Goal: Check status

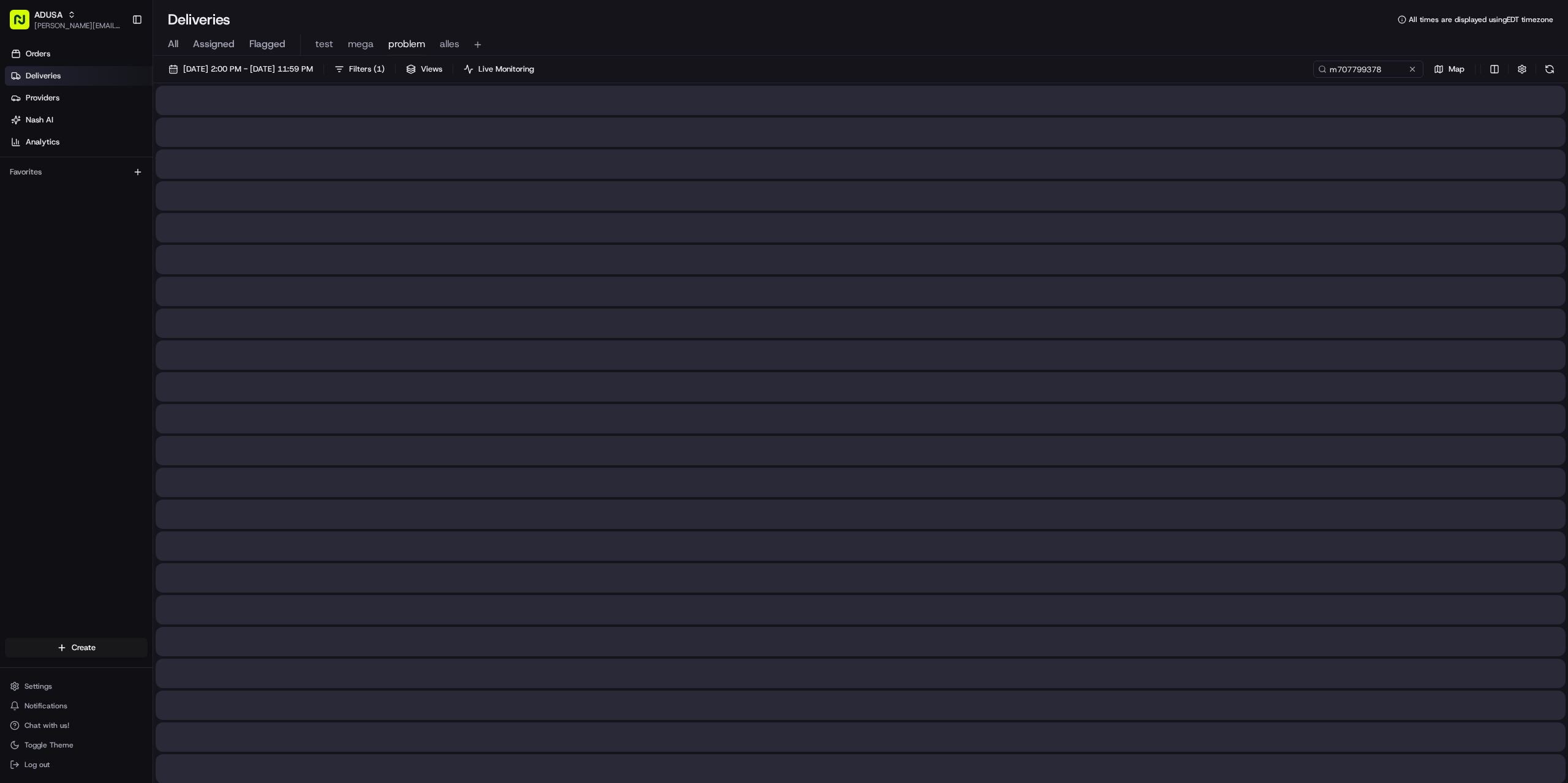
type input "m707799378"
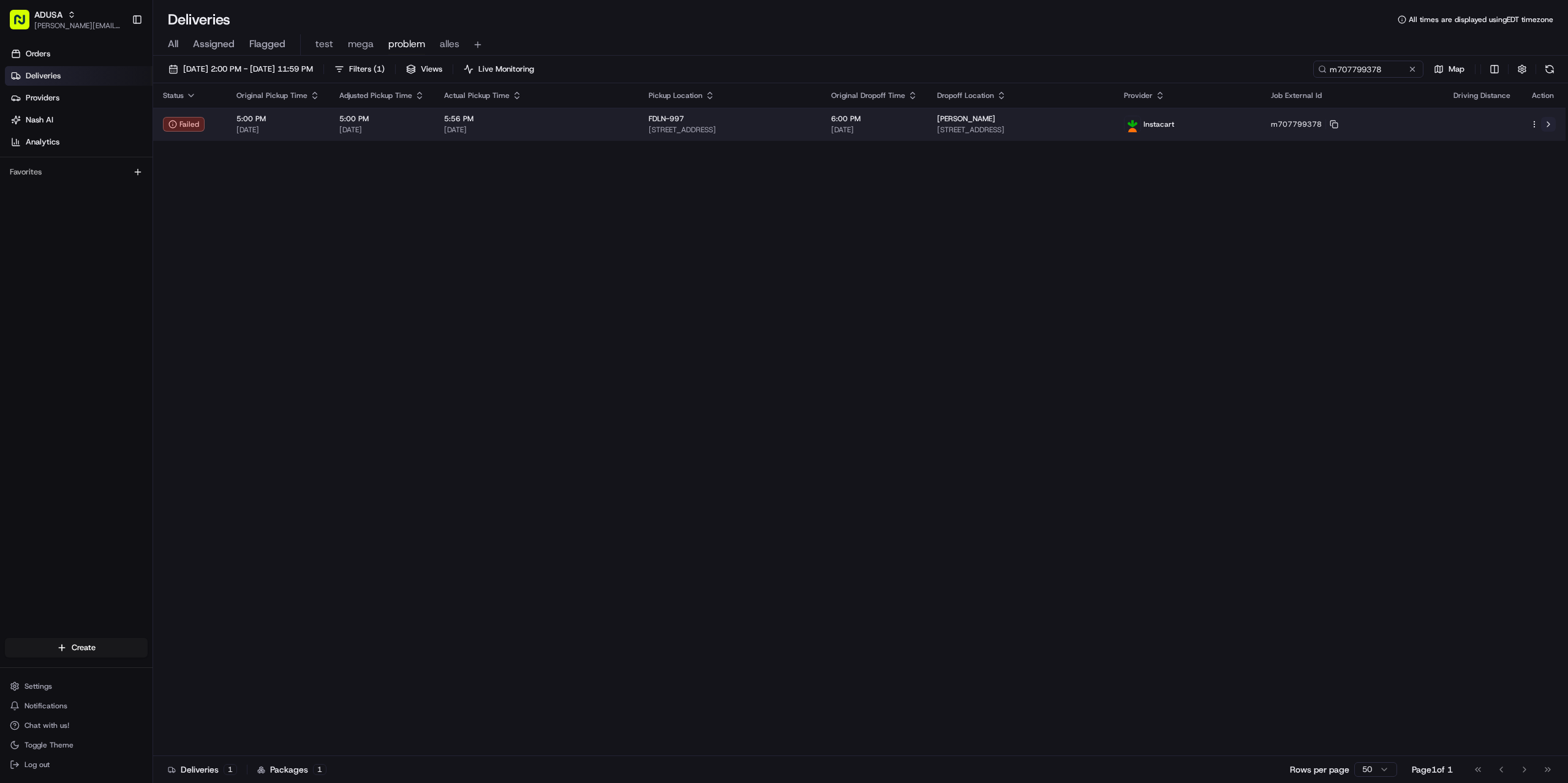
click at [1546, 121] on button at bounding box center [1548, 125] width 15 height 15
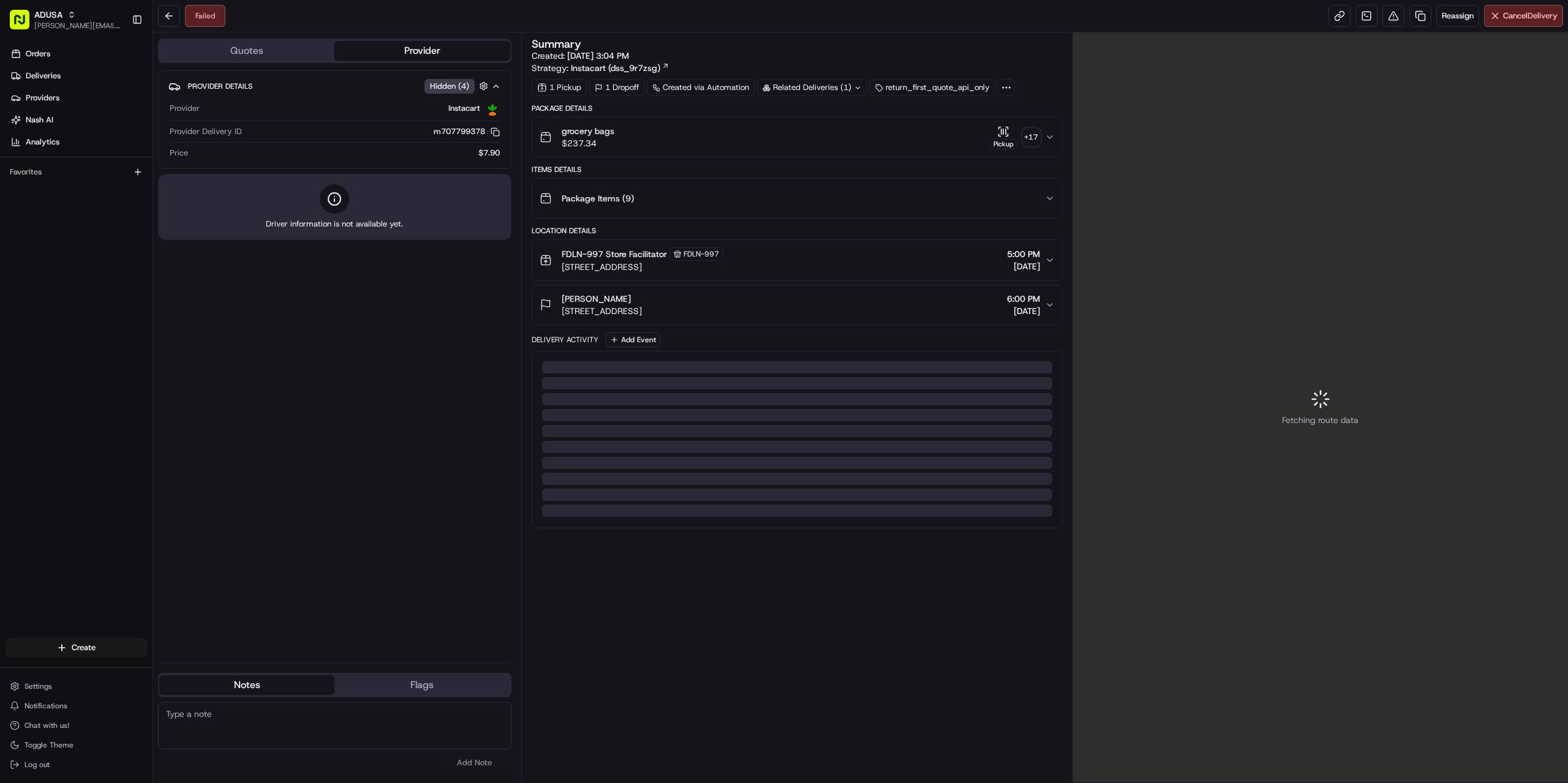
click at [1167, 355] on div "Fetching route data" at bounding box center [1321, 408] width 495 height 750
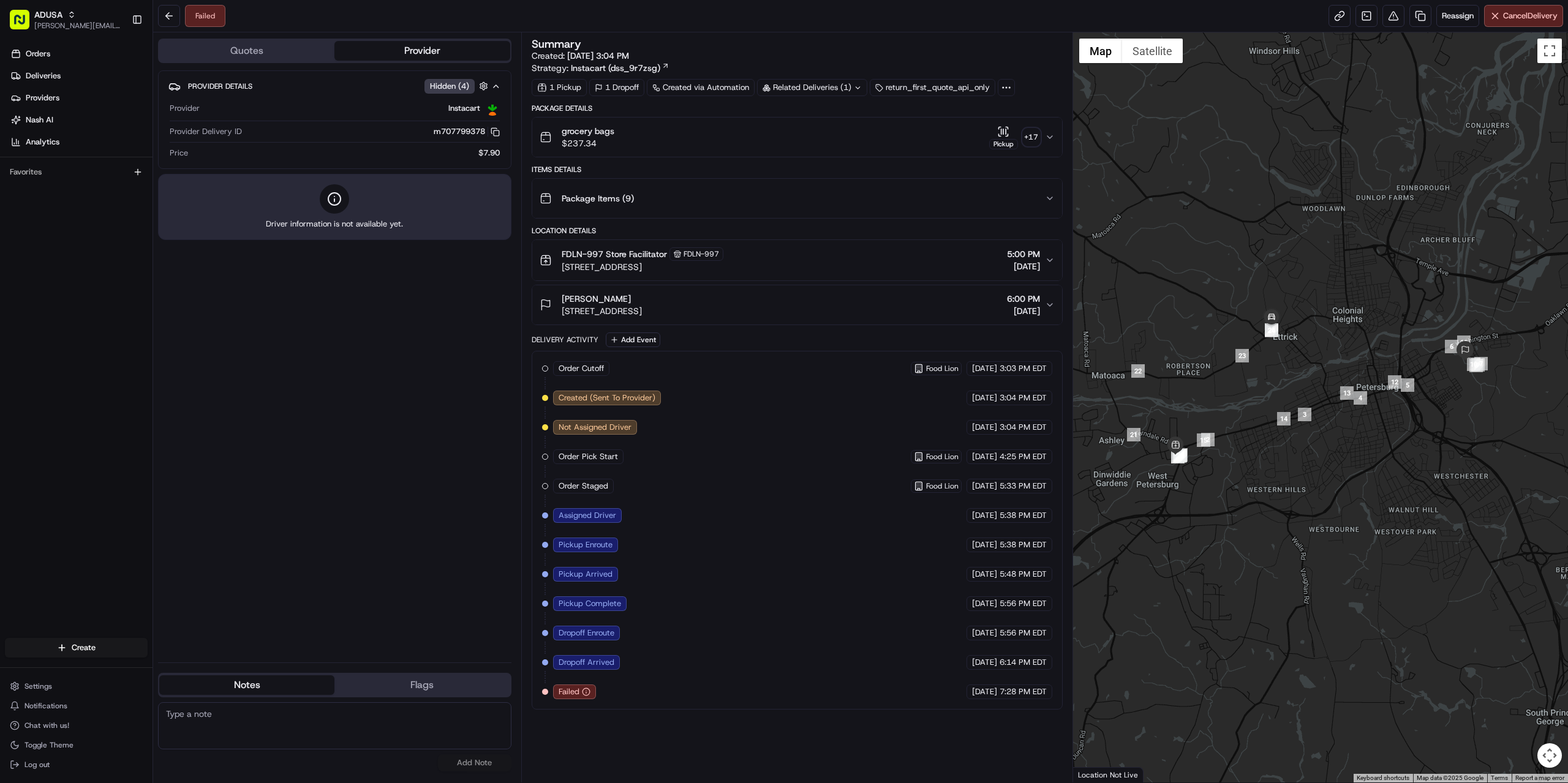
click at [285, 723] on textarea at bounding box center [334, 725] width 353 height 47
type textarea "per store ic driver has not returned."
click at [462, 764] on button "Add Note" at bounding box center [474, 763] width 74 height 17
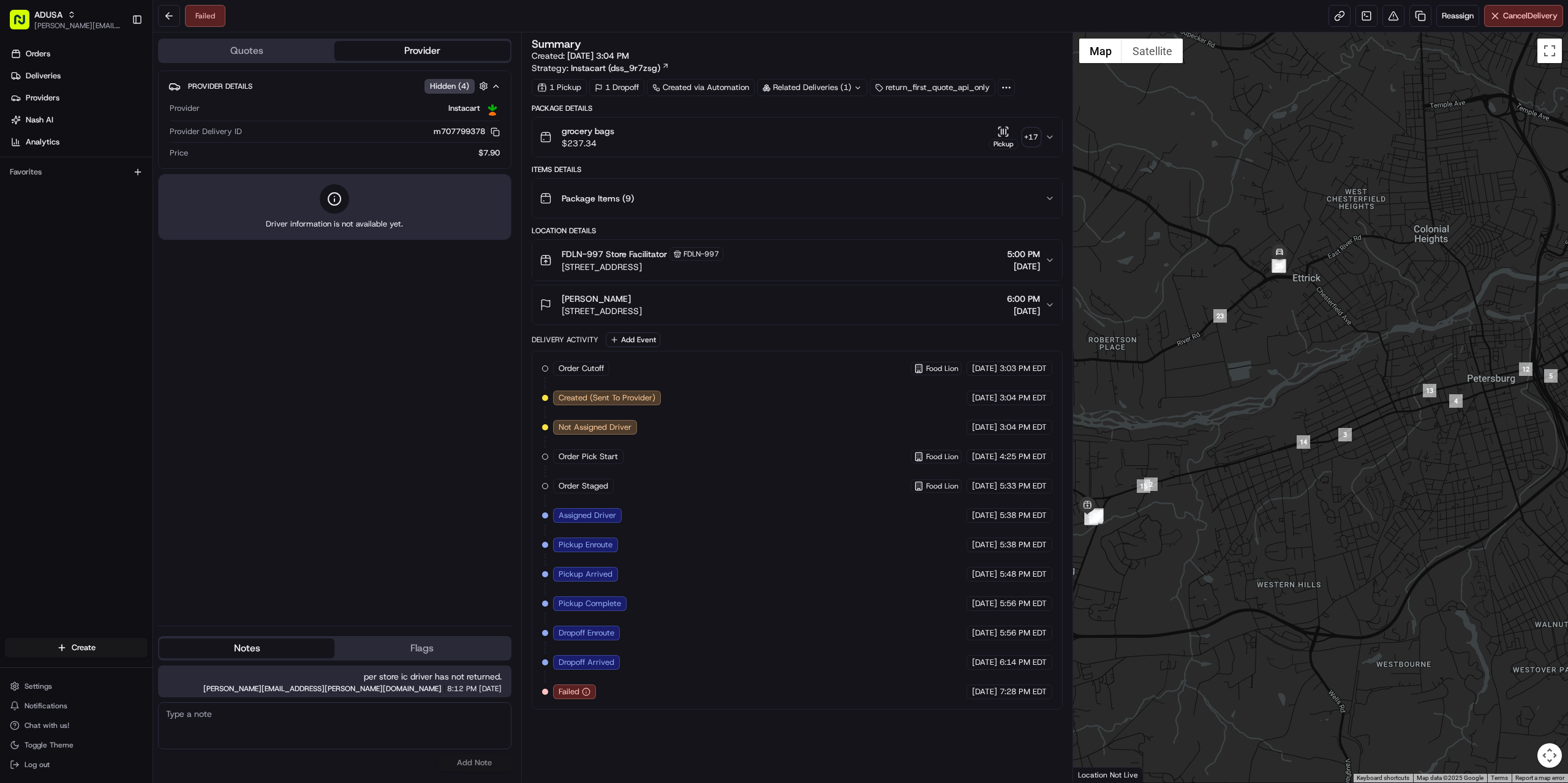
drag, startPoint x: 1331, startPoint y: 444, endPoint x: 1534, endPoint y: 386, distance: 211.1
click at [1534, 386] on div at bounding box center [1321, 408] width 495 height 750
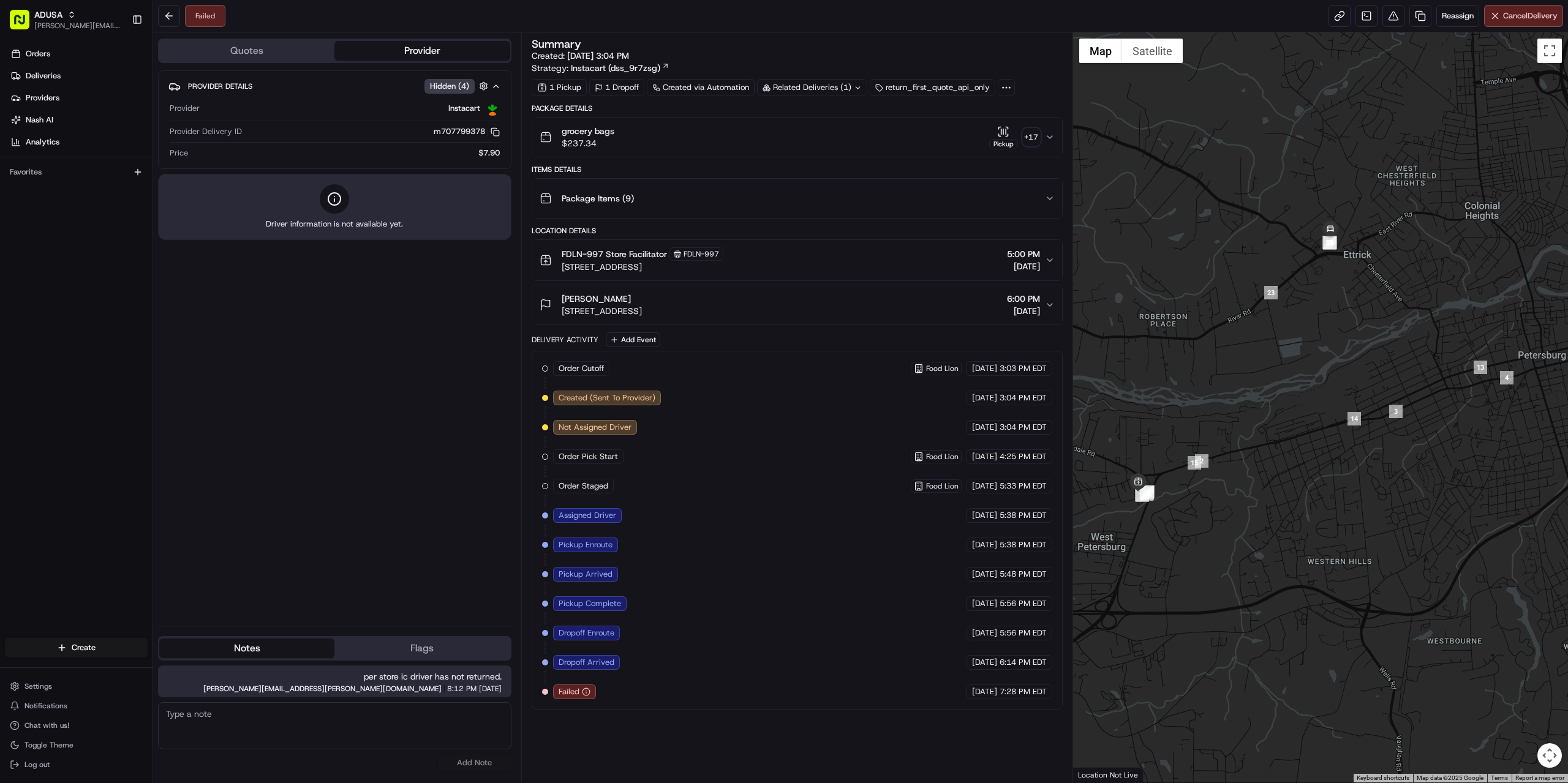
drag, startPoint x: 1313, startPoint y: 460, endPoint x: 1417, endPoint y: 444, distance: 105.2
click at [1417, 444] on div at bounding box center [1321, 408] width 495 height 750
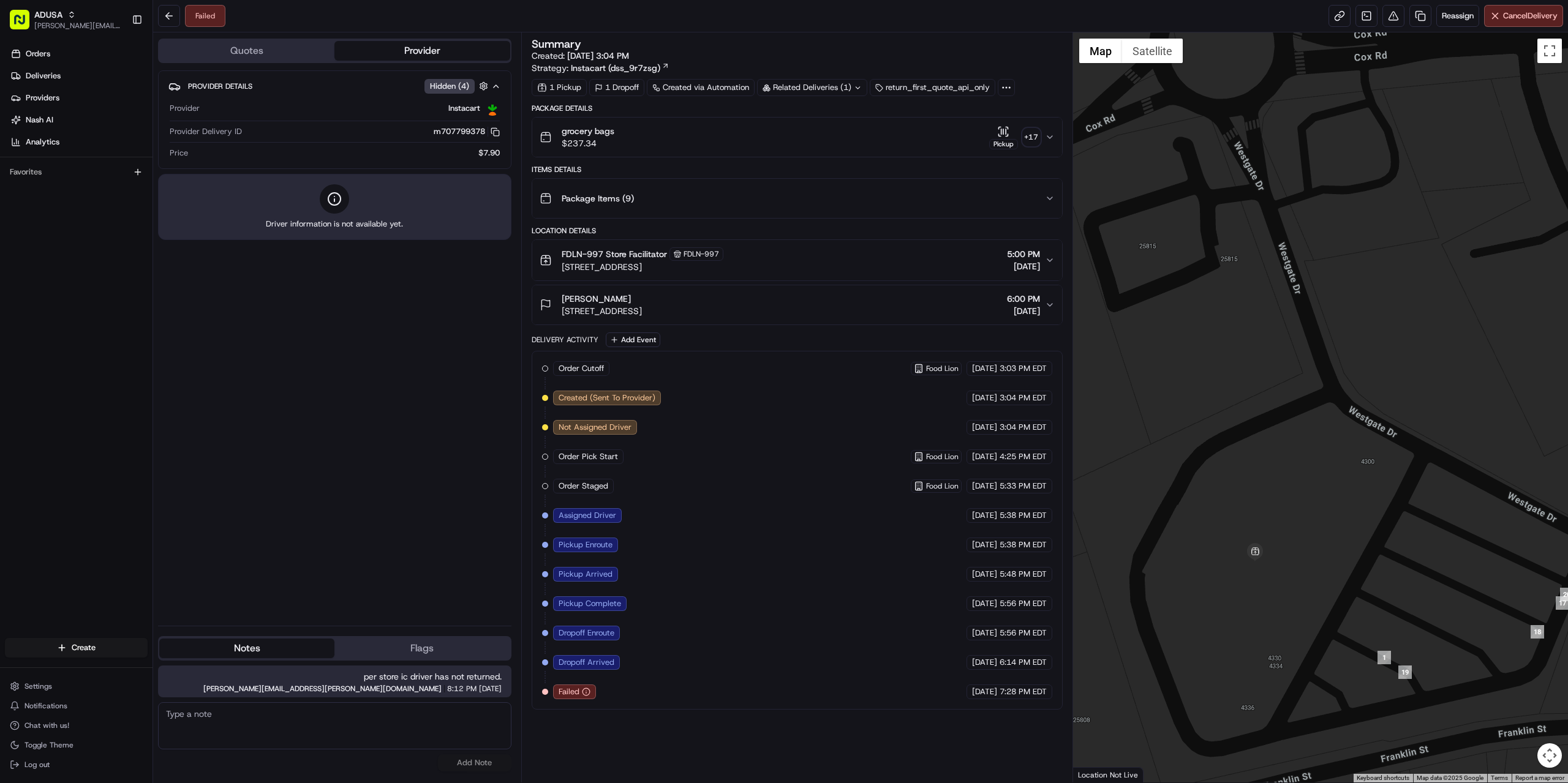
drag, startPoint x: 1271, startPoint y: 525, endPoint x: 1290, endPoint y: 481, distance: 47.9
click at [1290, 481] on div at bounding box center [1321, 408] width 495 height 750
